Goal: Transaction & Acquisition: Purchase product/service

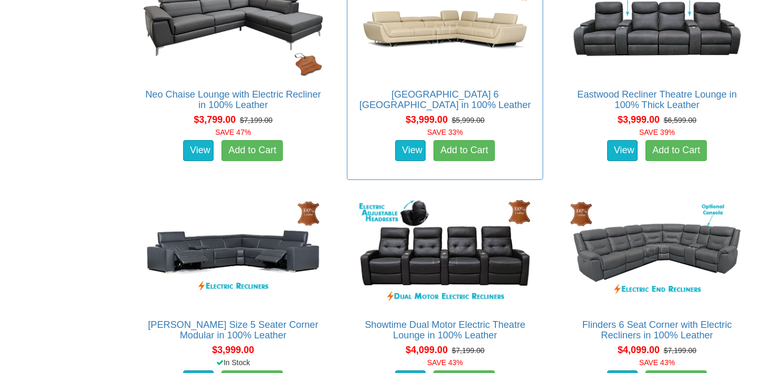
scroll to position [1486, 0]
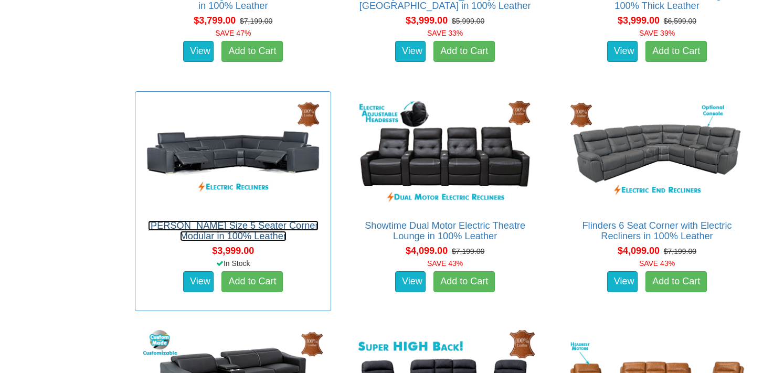
click at [258, 231] on link "[PERSON_NAME] Size 5 Seater Corner Modular in 100% Leather" at bounding box center [233, 231] width 170 height 21
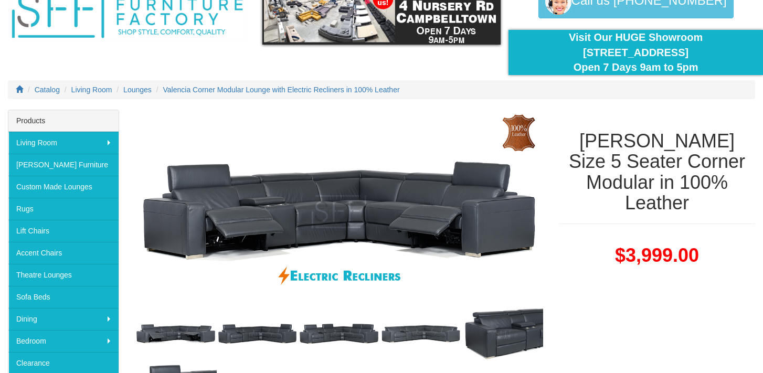
scroll to position [80, 0]
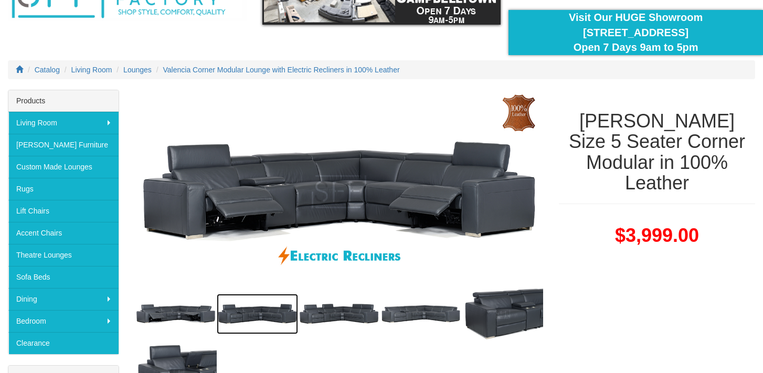
click at [257, 312] on img at bounding box center [258, 314] width 82 height 41
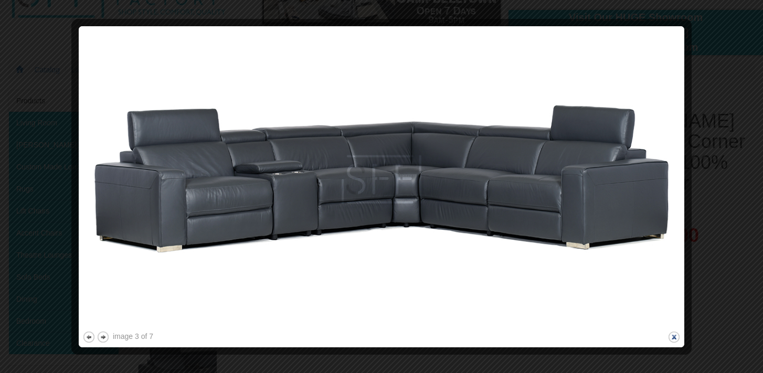
click at [672, 336] on button "close" at bounding box center [674, 337] width 13 height 13
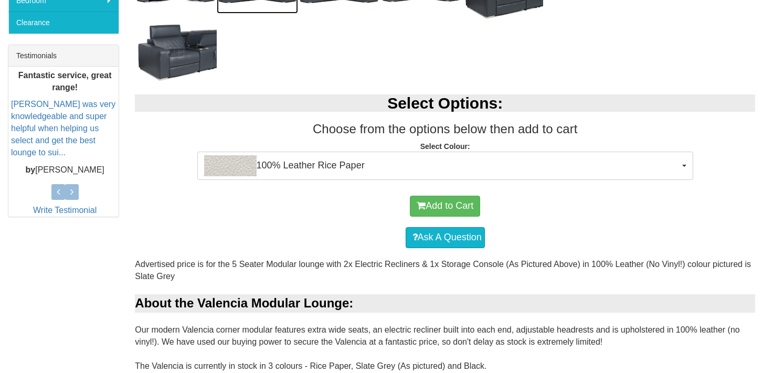
scroll to position [434, 0]
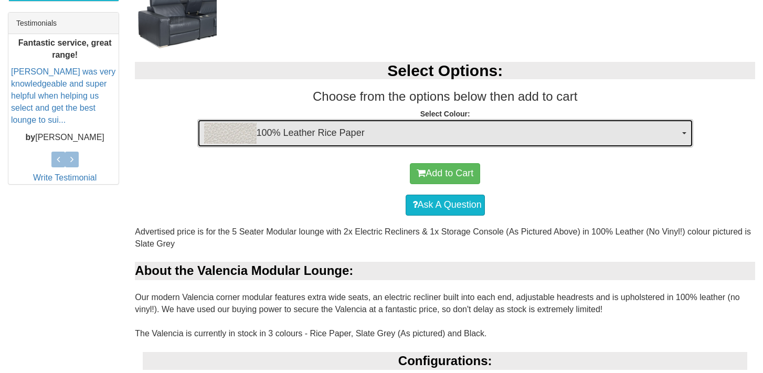
click at [230, 135] on img "button" at bounding box center [230, 133] width 53 height 21
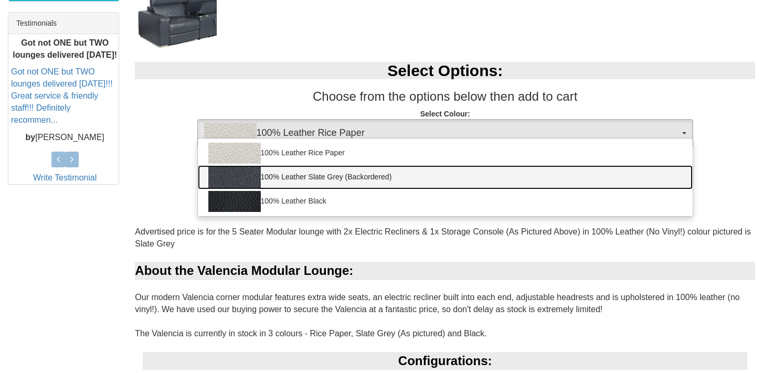
click at [299, 180] on link "100% Leather Slate Grey (Backordered)" at bounding box center [445, 177] width 495 height 24
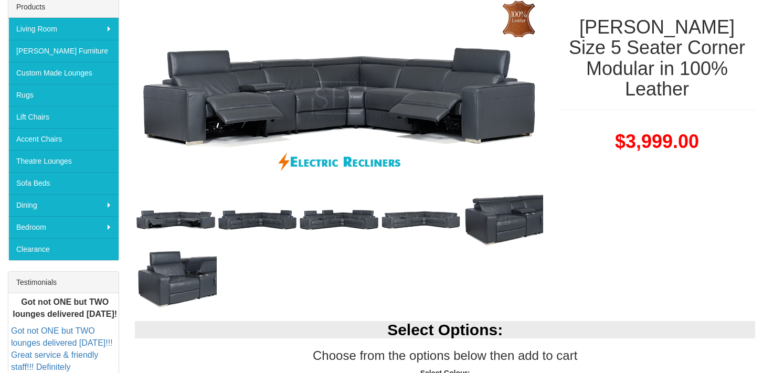
scroll to position [341, 0]
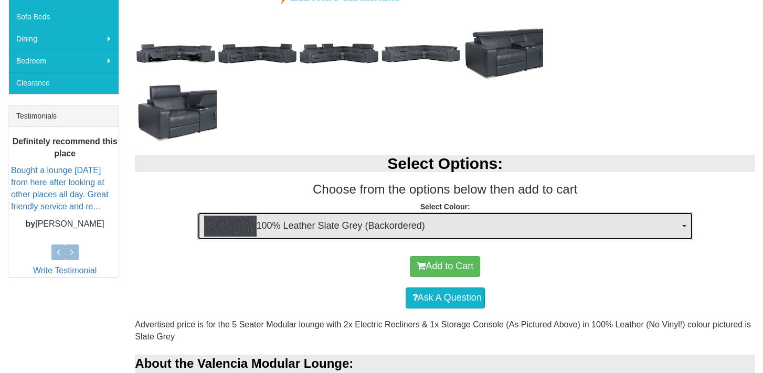
click at [251, 225] on img "button" at bounding box center [230, 226] width 53 height 21
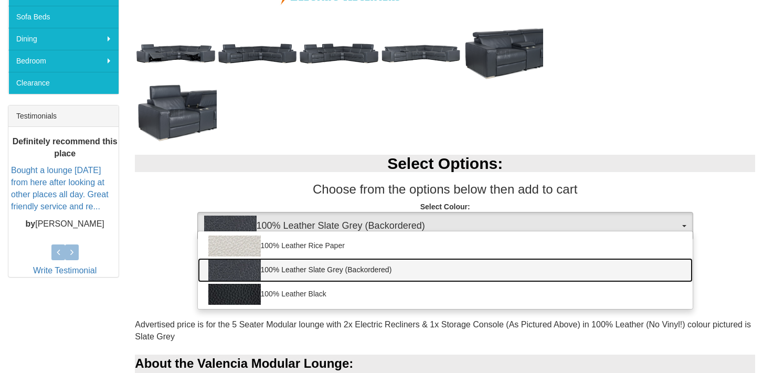
click at [245, 270] on img at bounding box center [234, 270] width 53 height 21
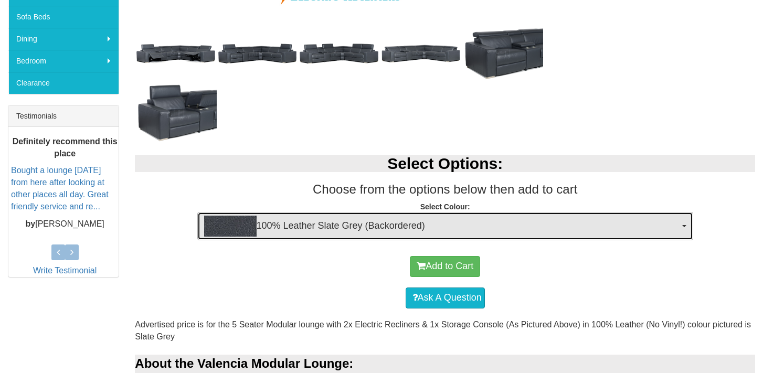
click at [243, 229] on img "button" at bounding box center [230, 226] width 53 height 21
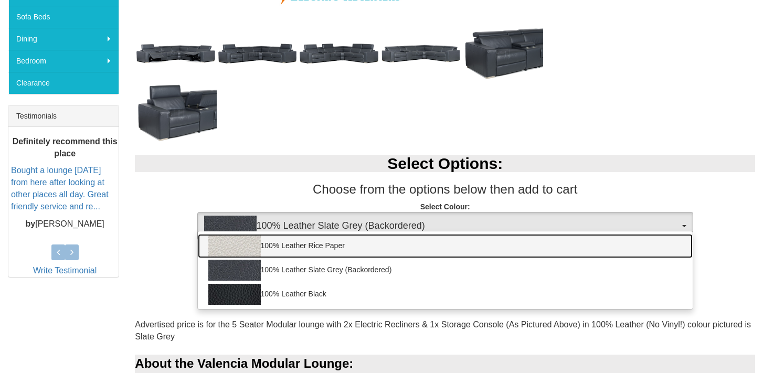
click at [232, 249] on img at bounding box center [234, 246] width 53 height 21
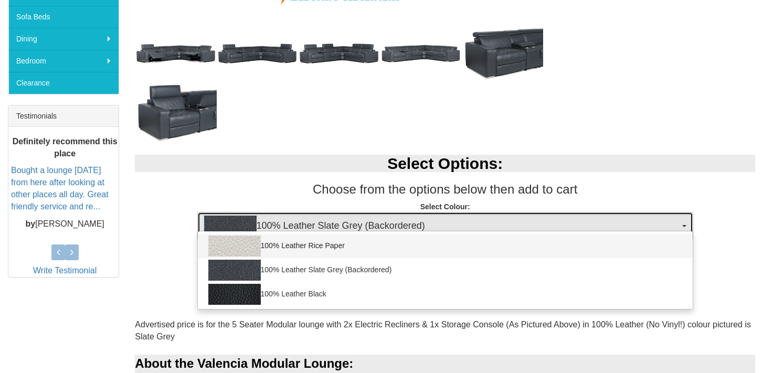
select select "1943"
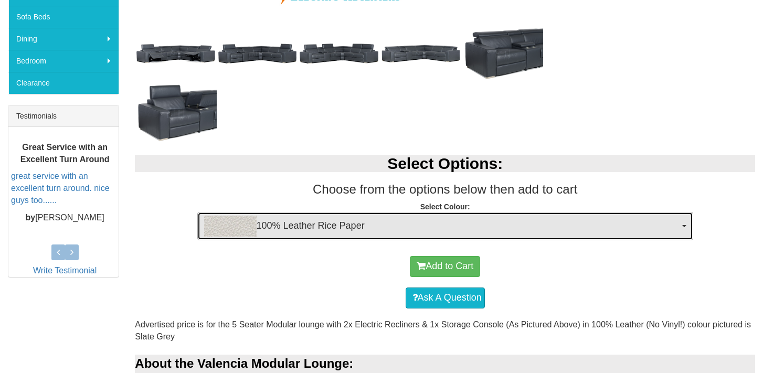
click at [242, 223] on img "button" at bounding box center [230, 226] width 53 height 21
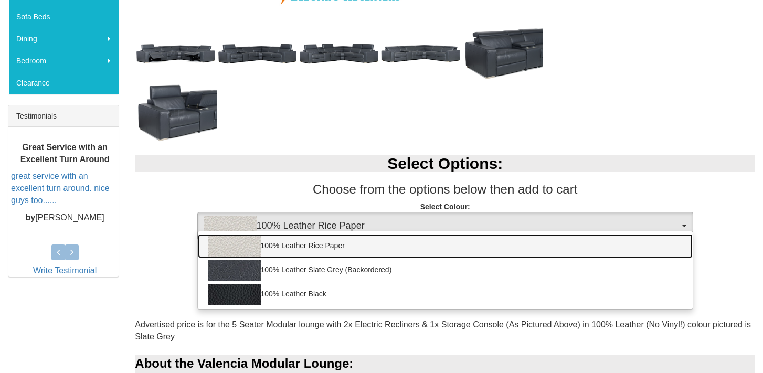
click at [235, 243] on img at bounding box center [234, 246] width 53 height 21
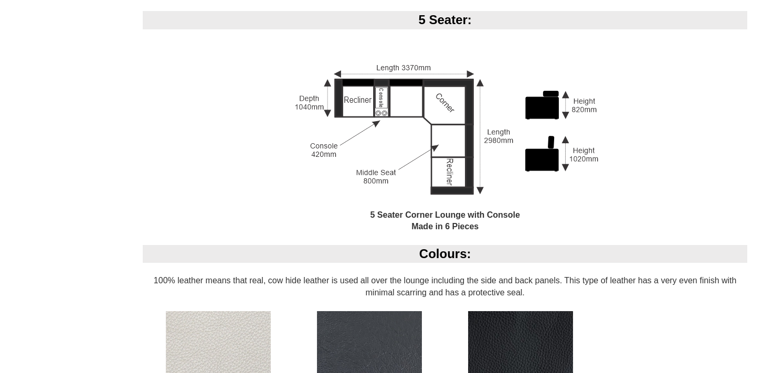
scroll to position [971, 0]
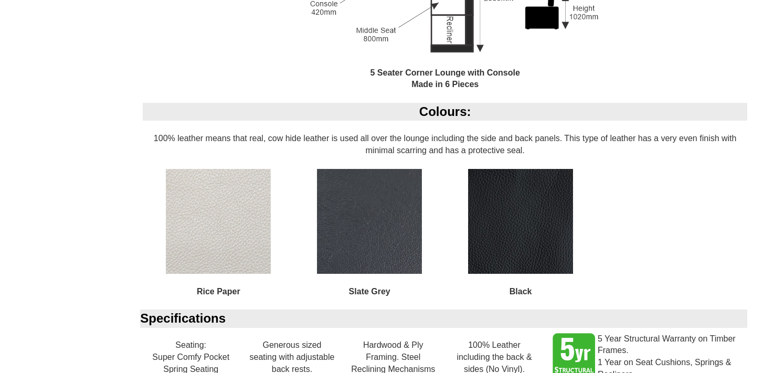
click at [374, 247] on img at bounding box center [369, 221] width 105 height 105
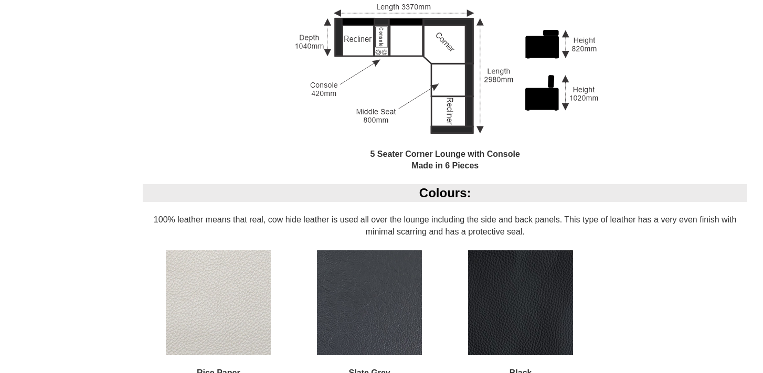
scroll to position [664, 0]
